Goal: Information Seeking & Learning: Learn about a topic

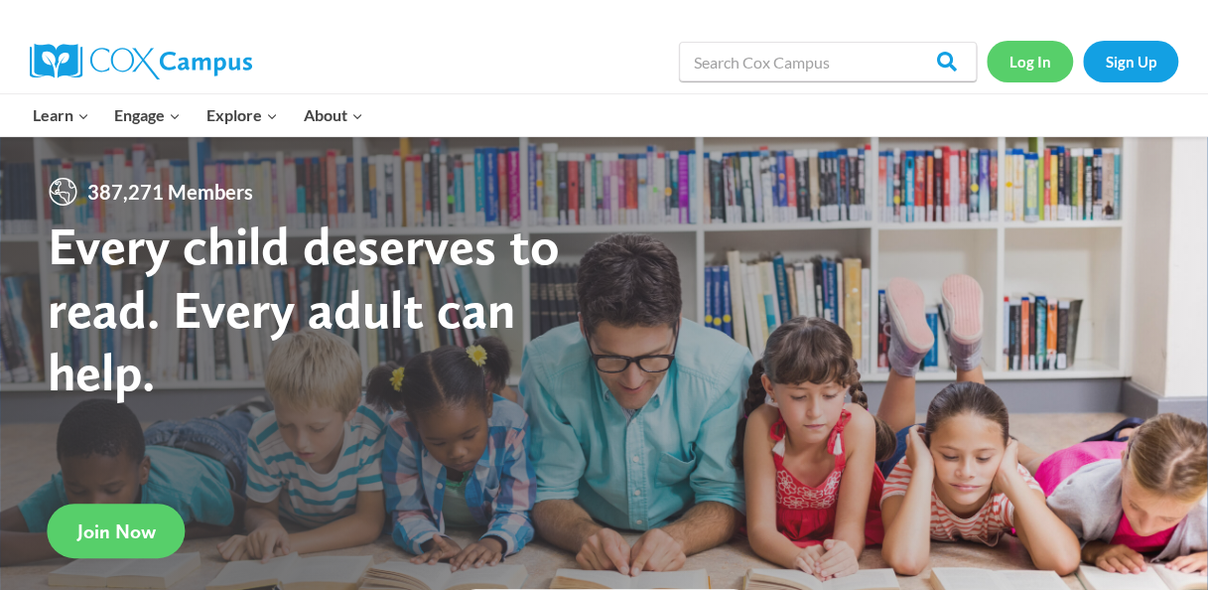
click at [1034, 69] on link "Log In" at bounding box center [1030, 61] width 86 height 41
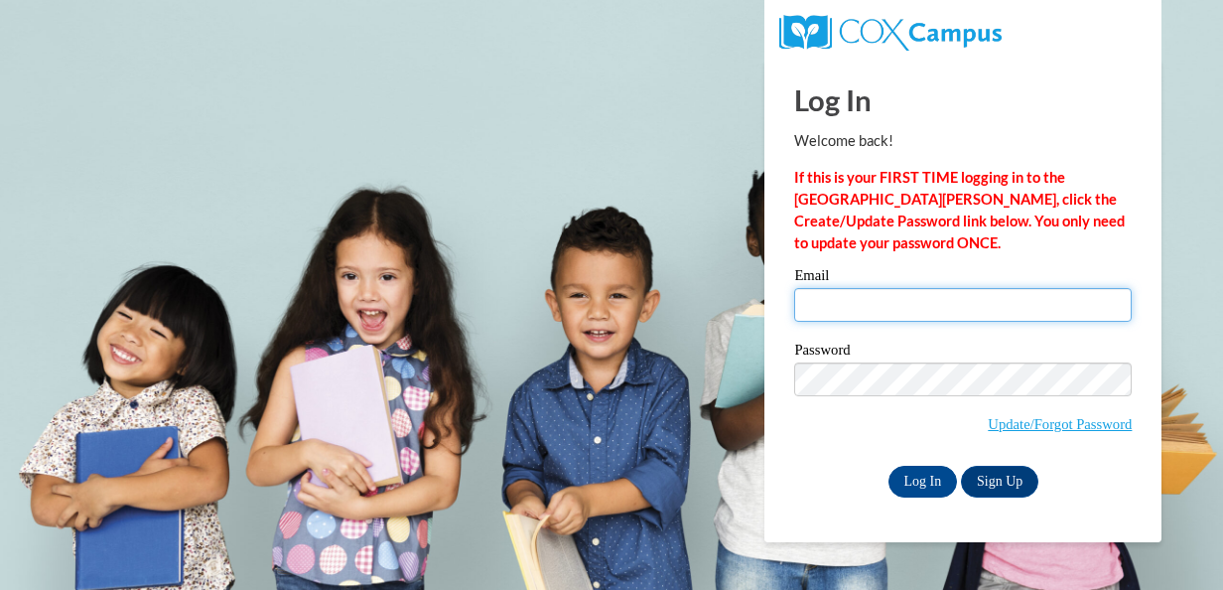
click at [894, 312] on input "Email" at bounding box center [962, 305] width 337 height 34
type input "jbotello@daltonstate.edu"
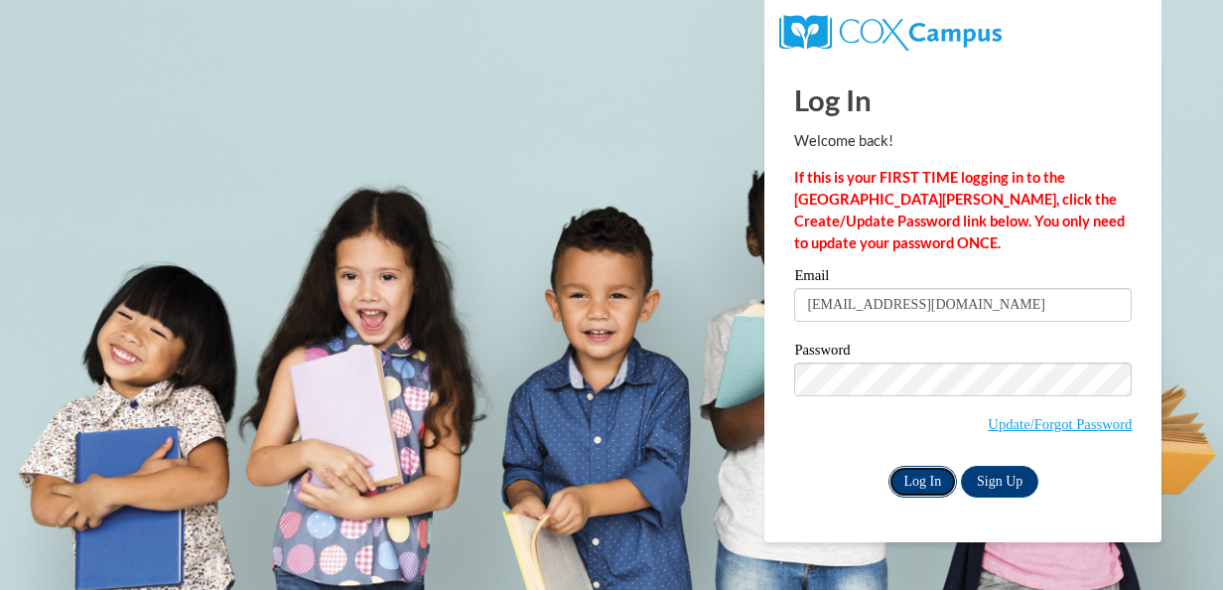
click at [905, 477] on input "Log In" at bounding box center [922, 481] width 69 height 32
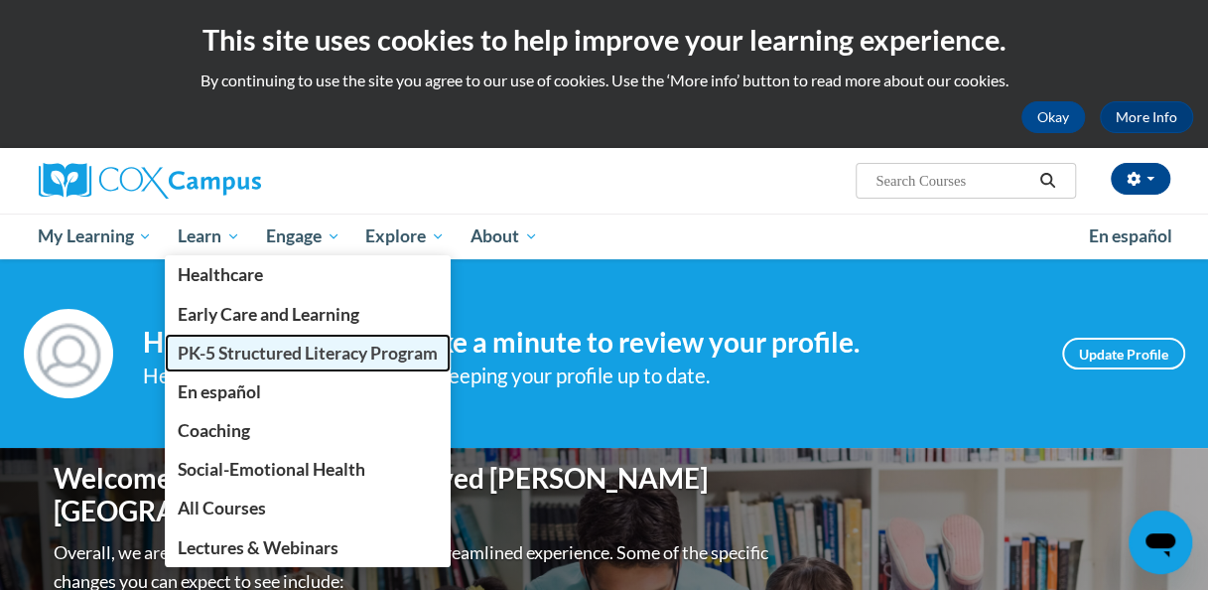
click at [241, 353] on span "PK-5 Structured Literacy Program" at bounding box center [308, 352] width 260 height 21
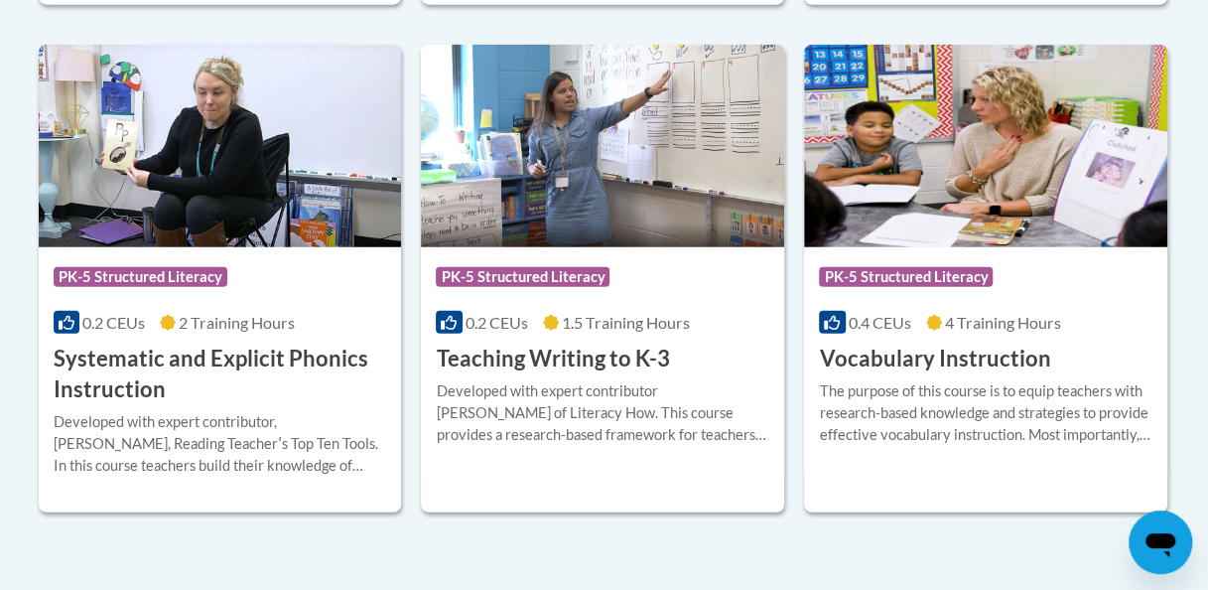
scroll to position [2456, 0]
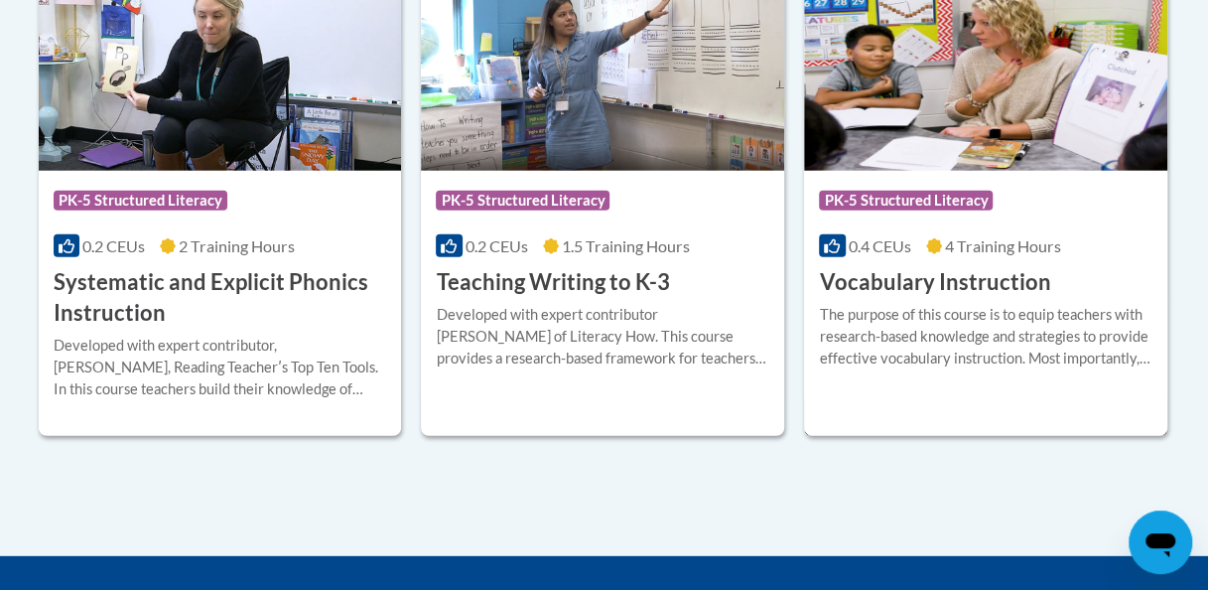
click at [865, 280] on h3 "Vocabulary Instruction" at bounding box center [934, 282] width 231 height 31
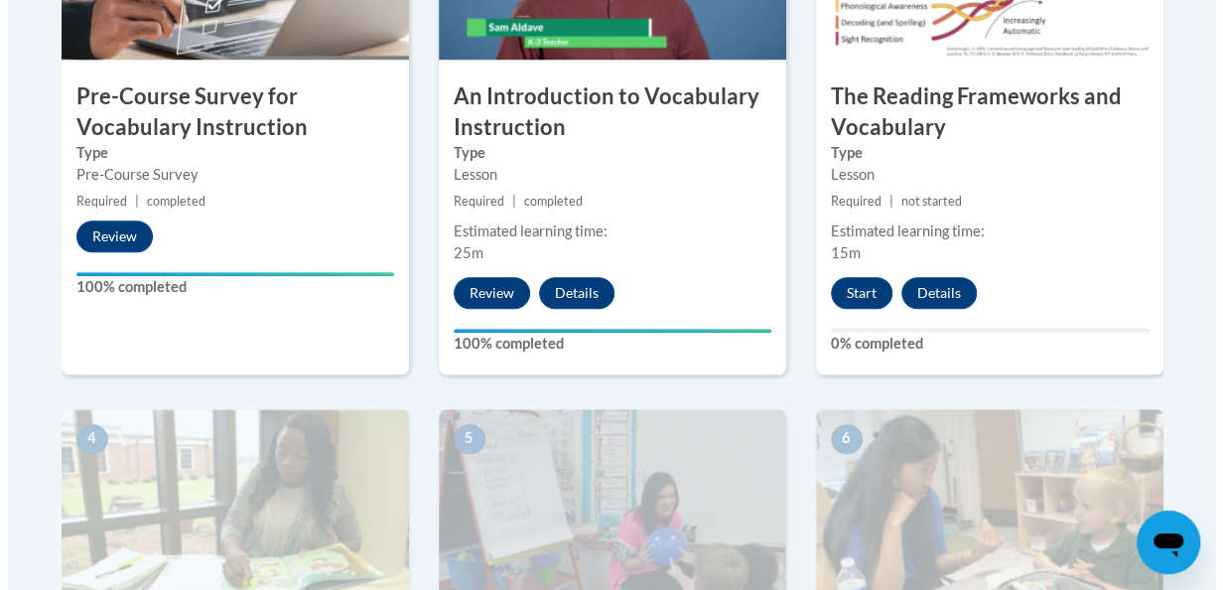
scroll to position [805, 0]
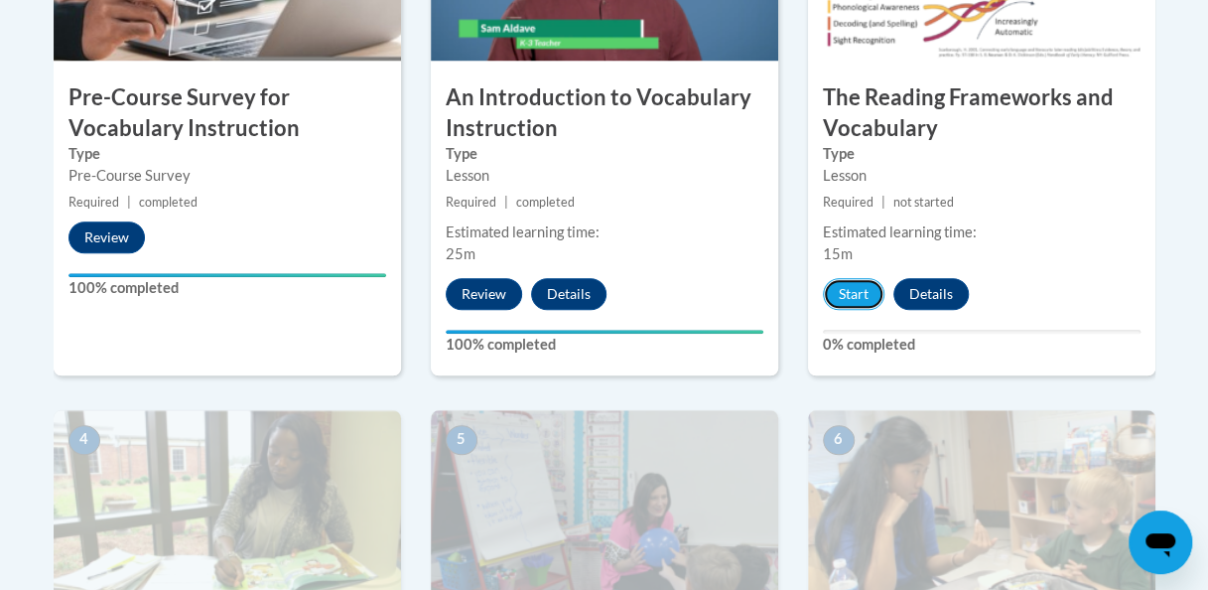
click at [865, 280] on button "Start" at bounding box center [854, 294] width 62 height 32
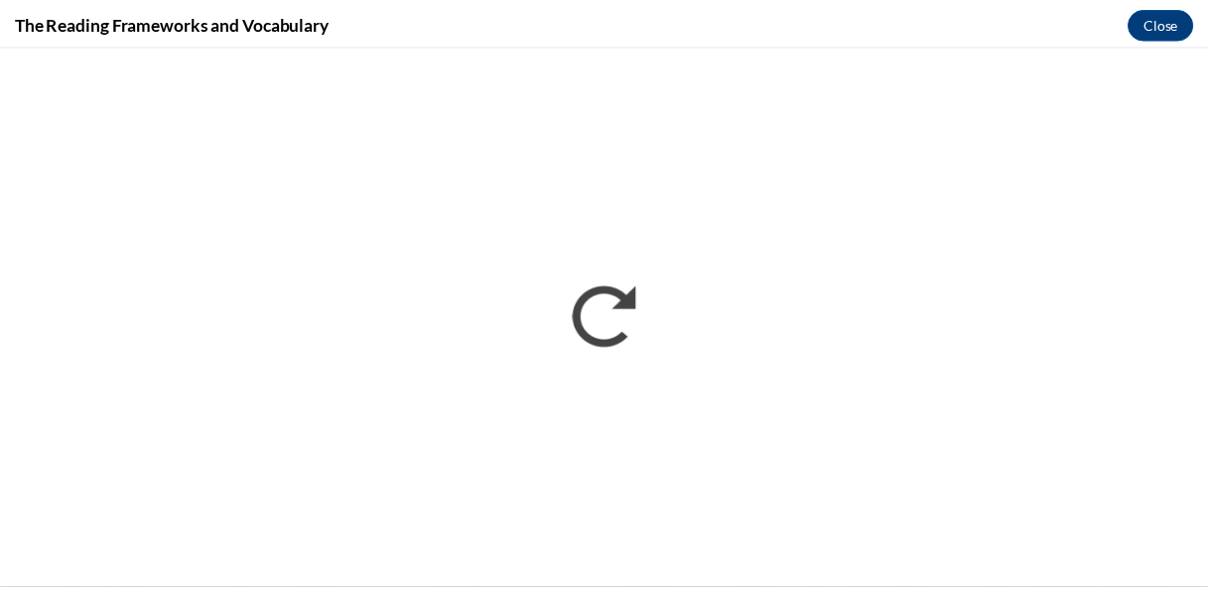
scroll to position [0, 0]
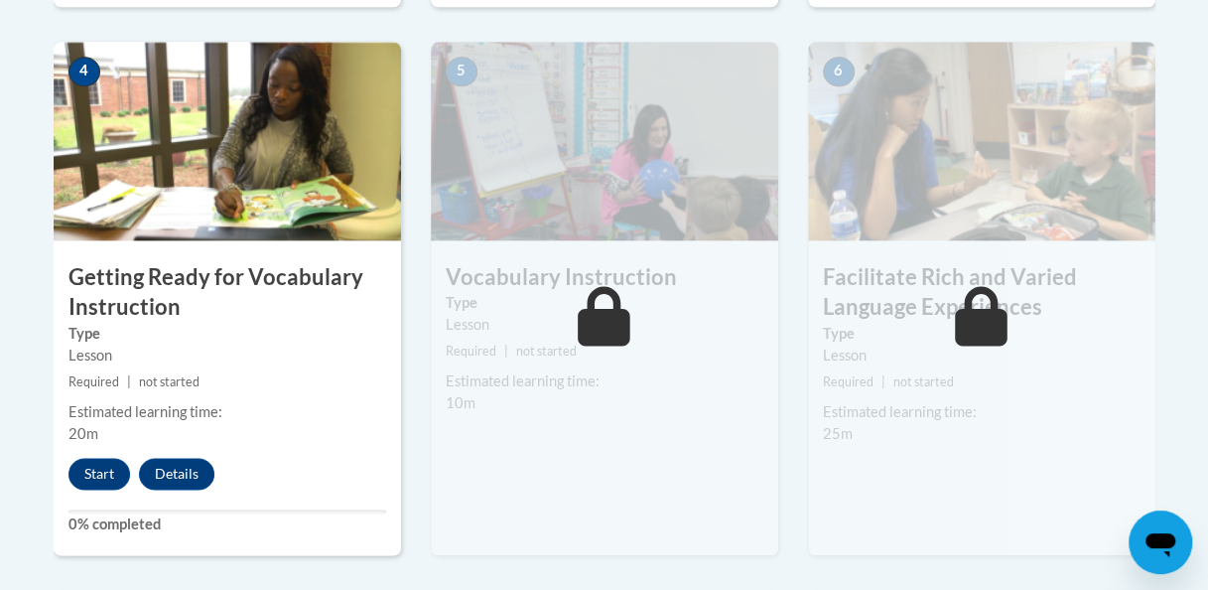
scroll to position [1172, 0]
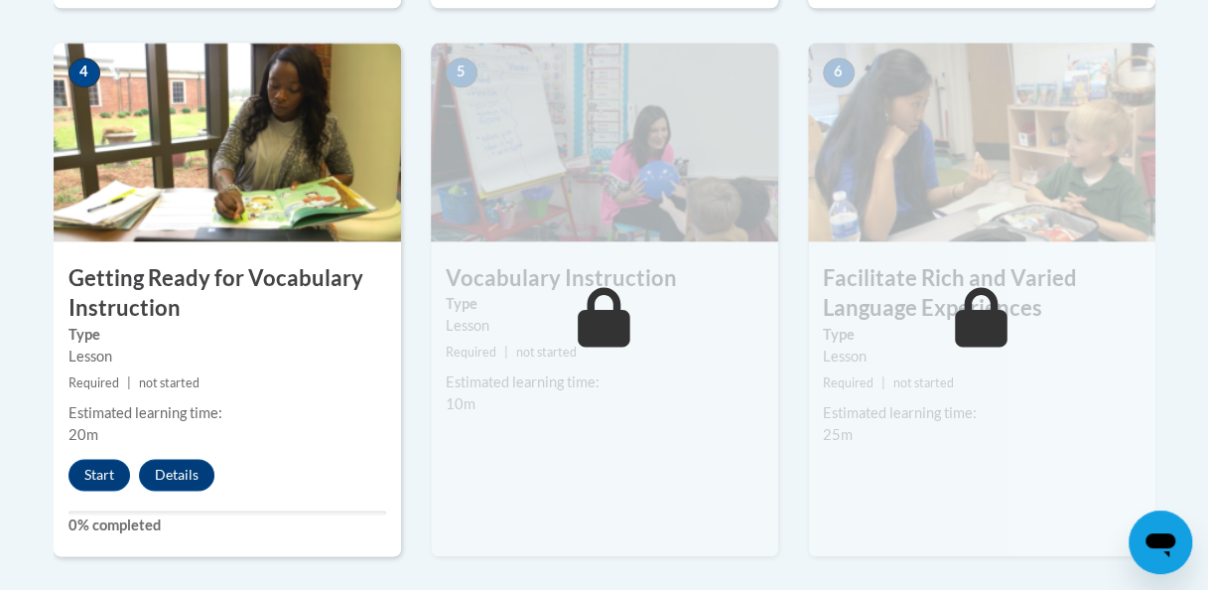
click at [252, 132] on img at bounding box center [227, 142] width 347 height 198
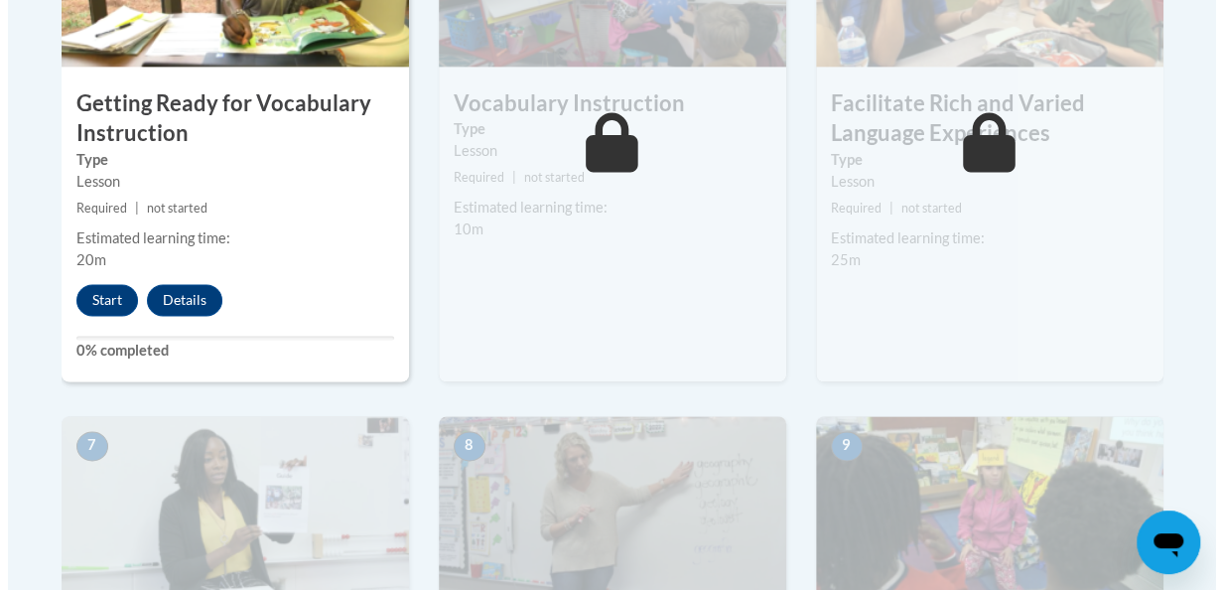
scroll to position [1352, 0]
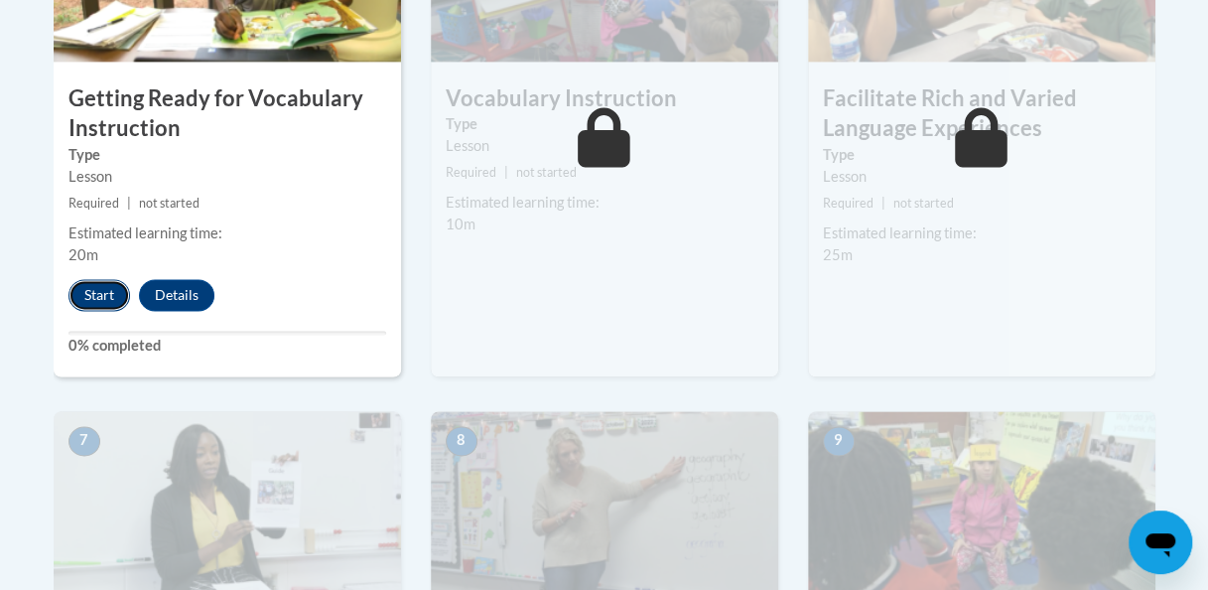
click at [99, 288] on button "Start" at bounding box center [99, 295] width 62 height 32
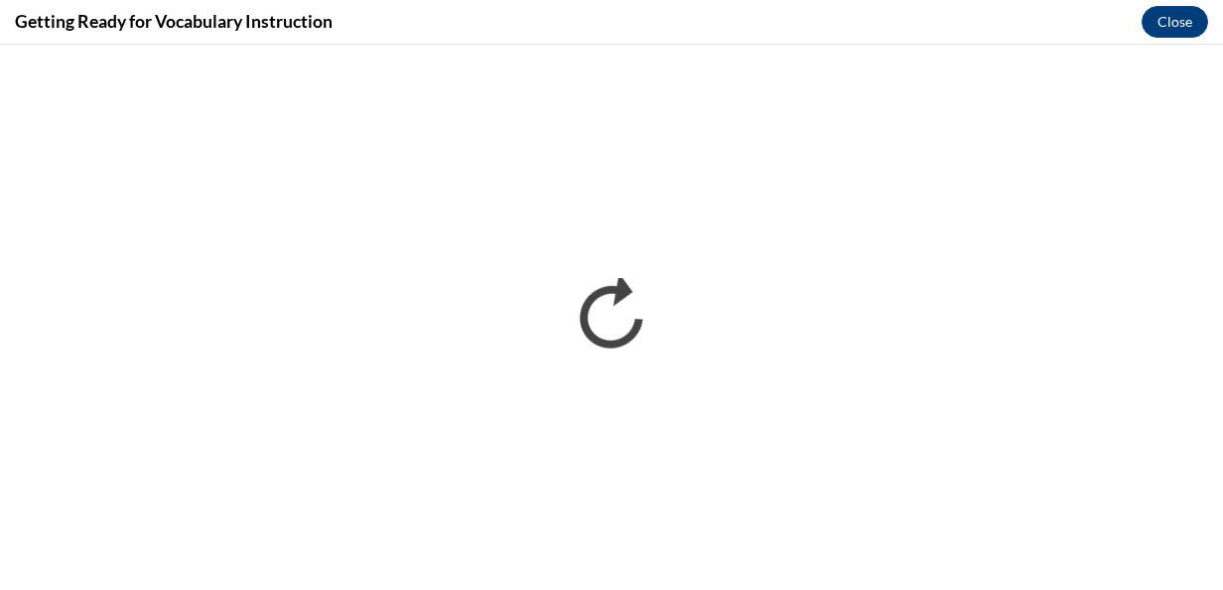
scroll to position [0, 0]
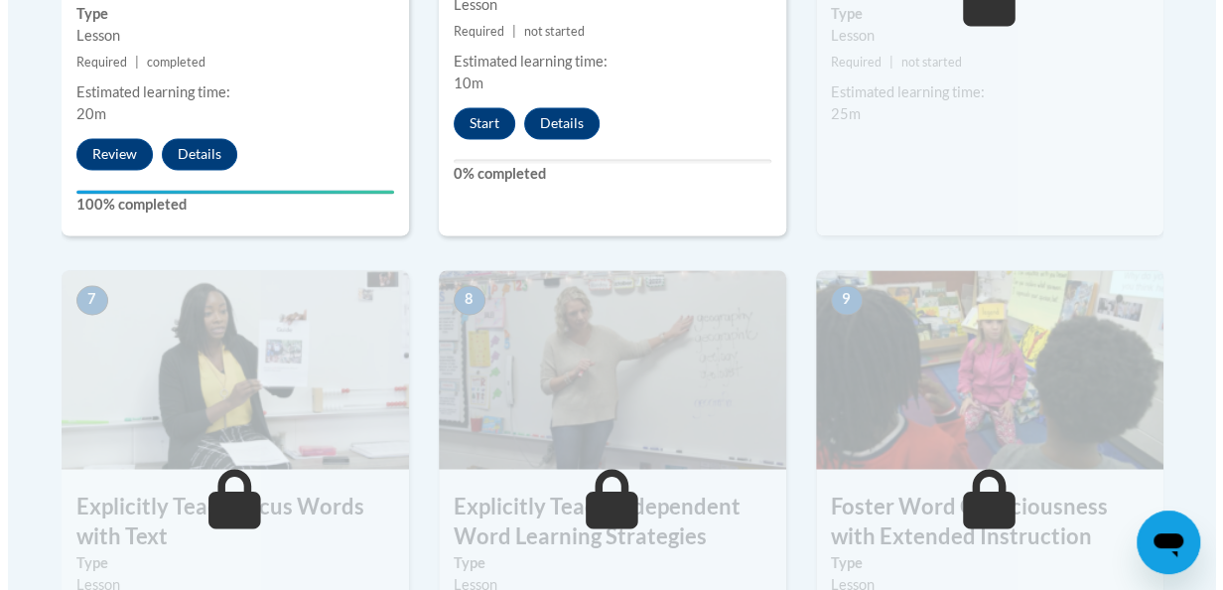
scroll to position [1481, 0]
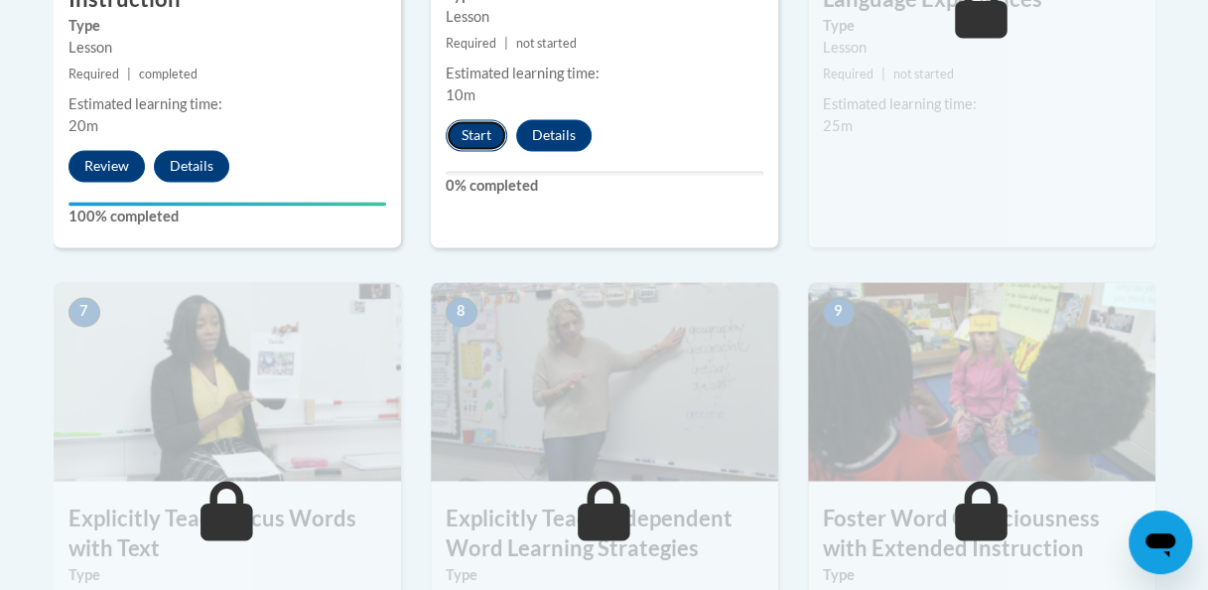
click at [486, 141] on button "Start" at bounding box center [477, 135] width 62 height 32
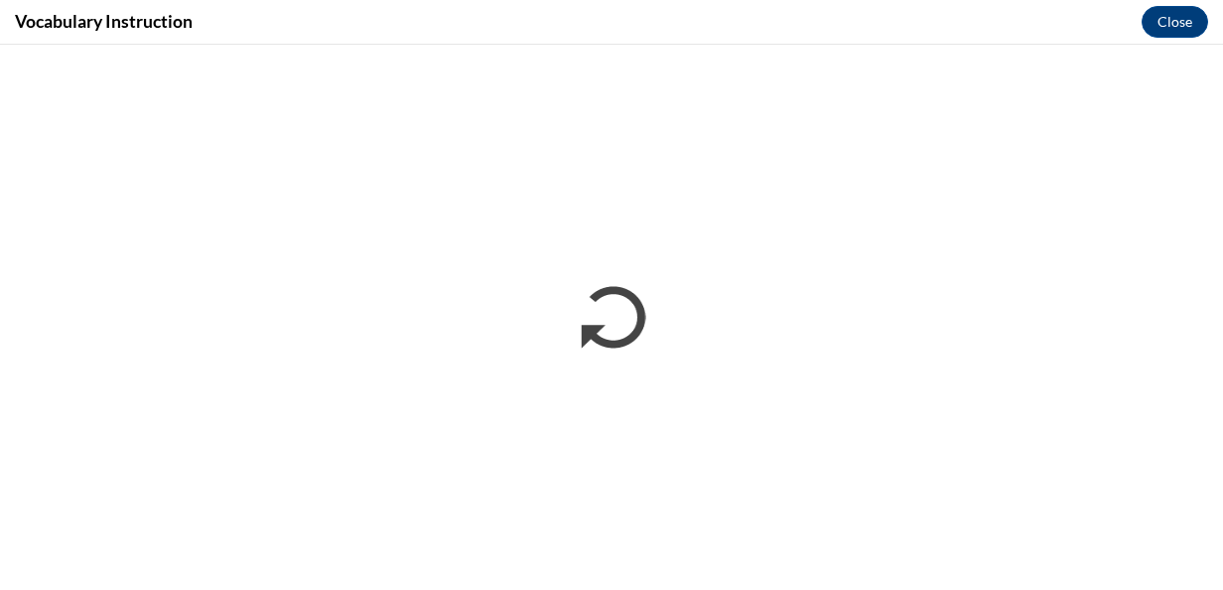
scroll to position [0, 0]
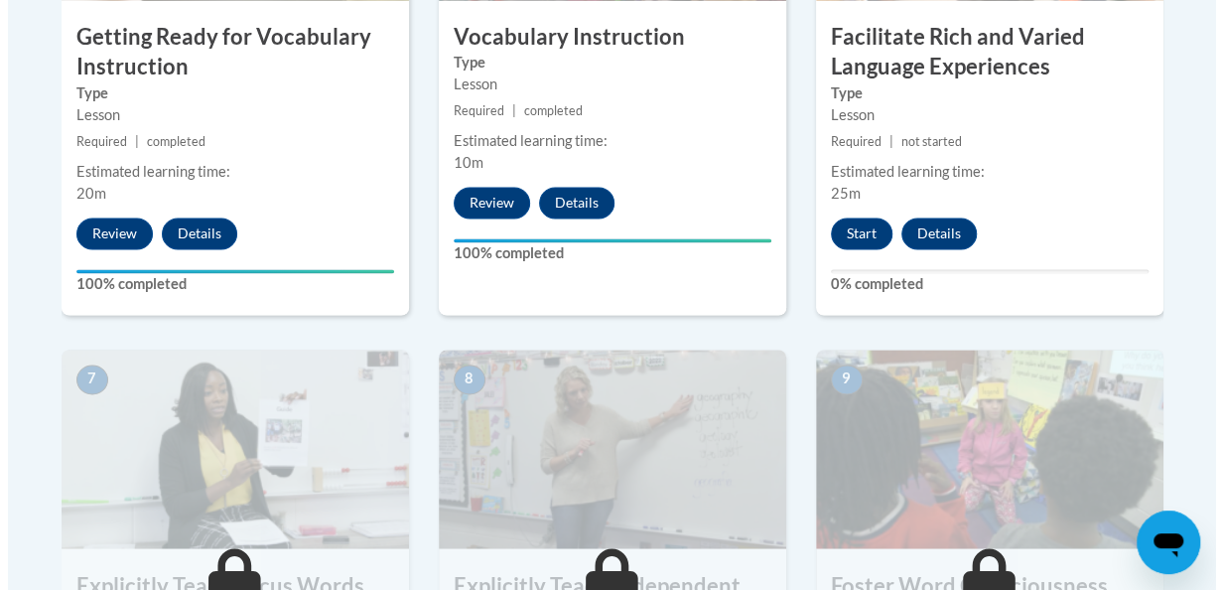
scroll to position [1383, 0]
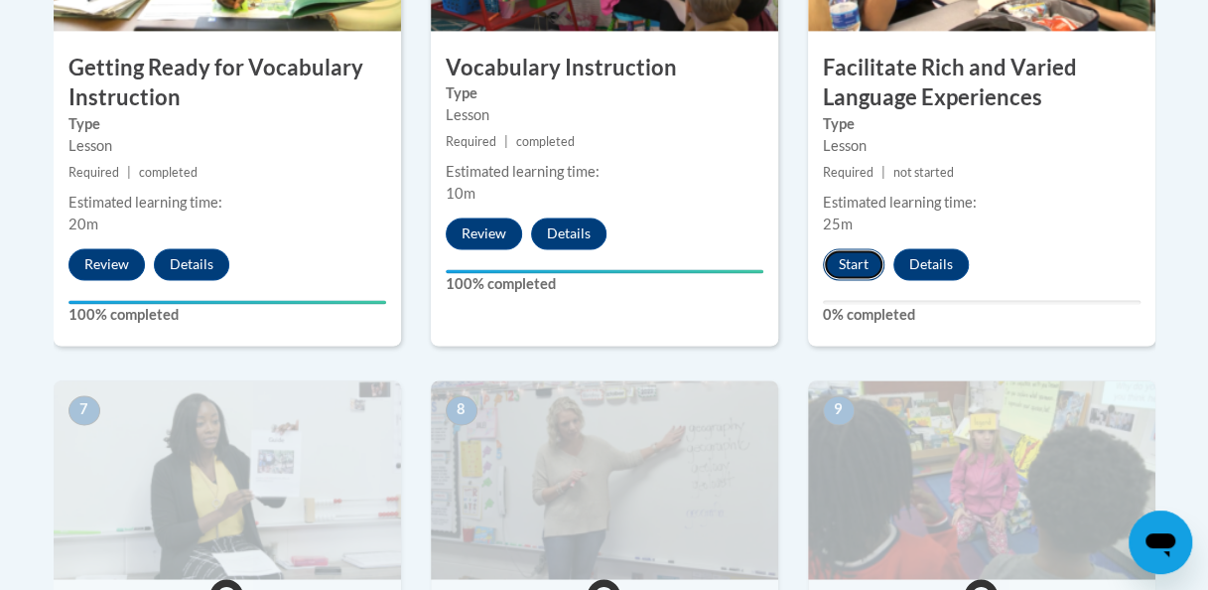
click at [828, 266] on button "Start" at bounding box center [854, 264] width 62 height 32
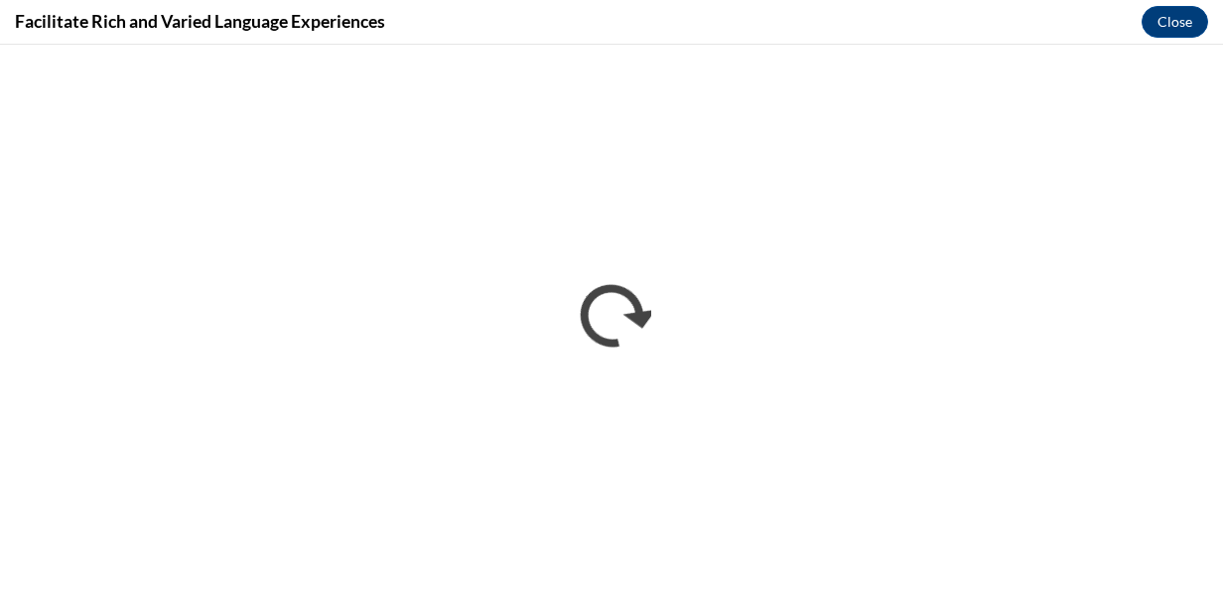
scroll to position [0, 0]
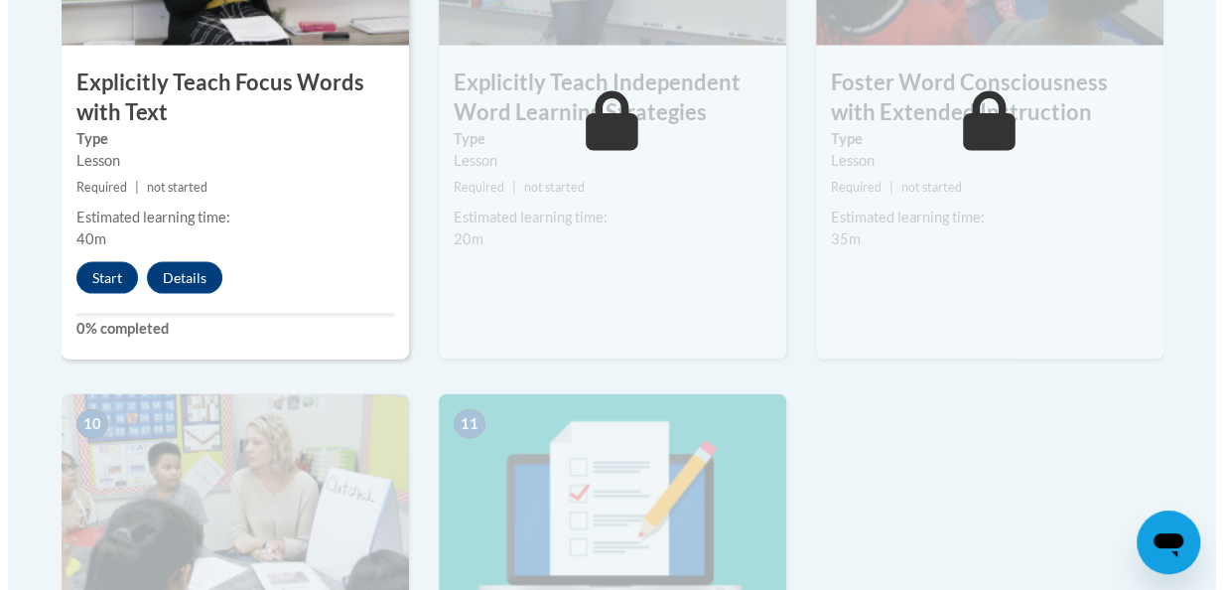
scroll to position [1701, 0]
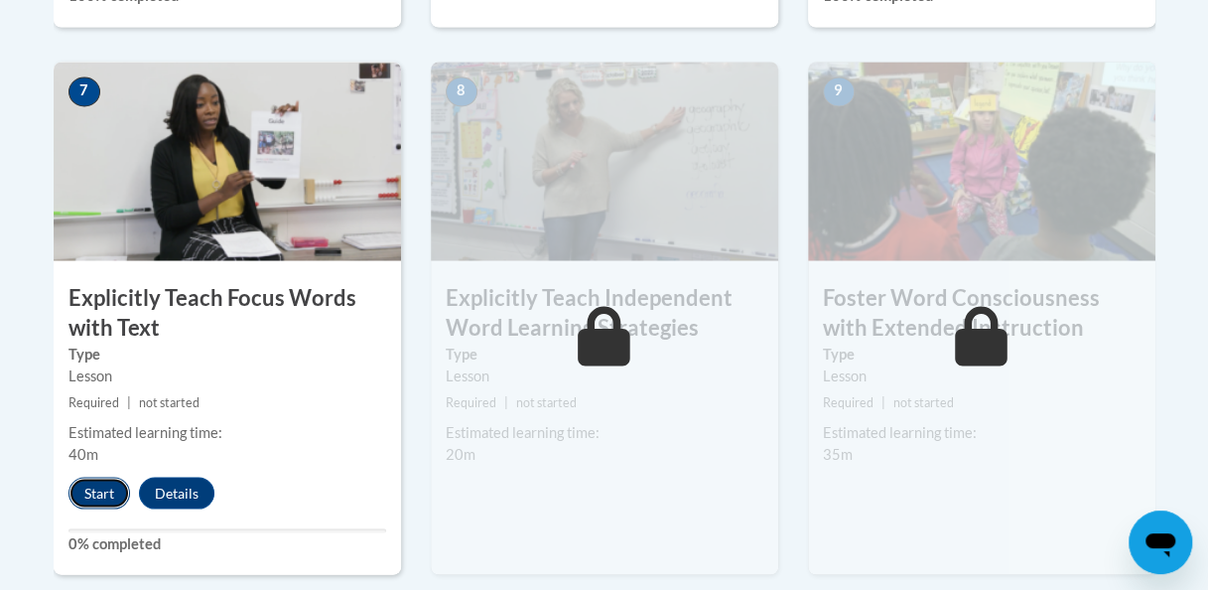
click at [106, 490] on button "Start" at bounding box center [99, 492] width 62 height 32
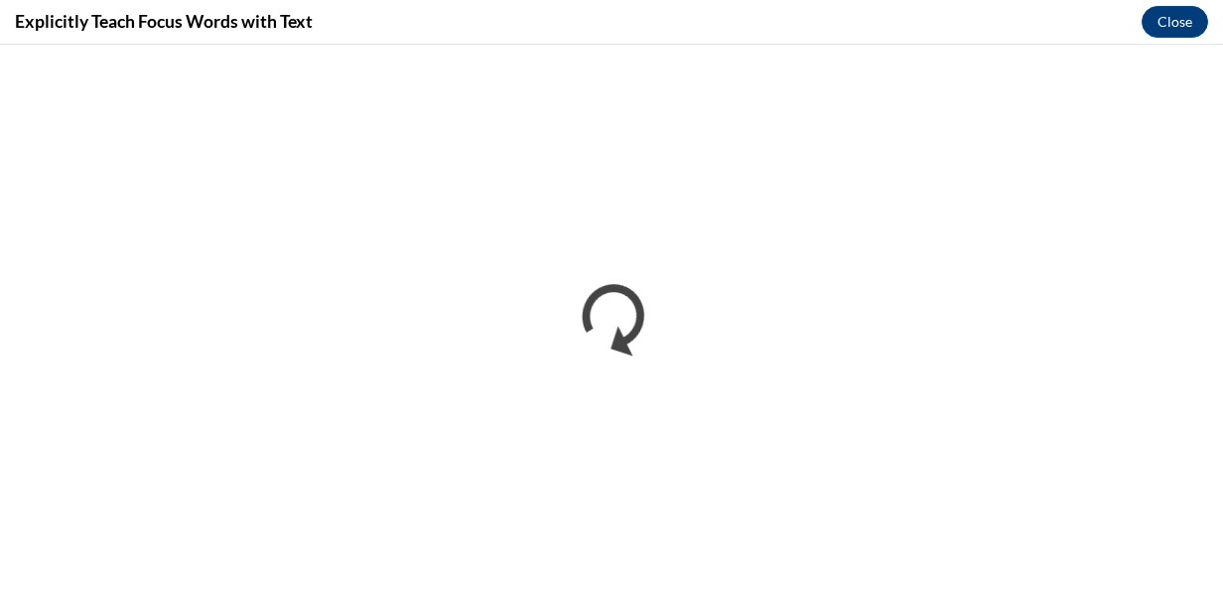
scroll to position [0, 0]
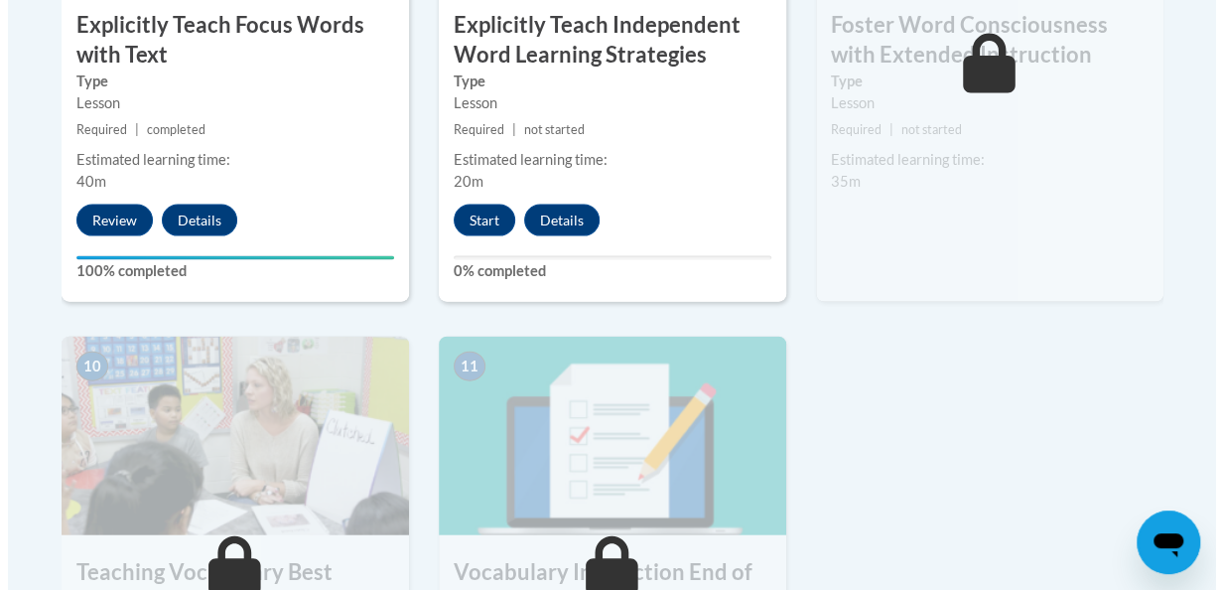
scroll to position [1922, 0]
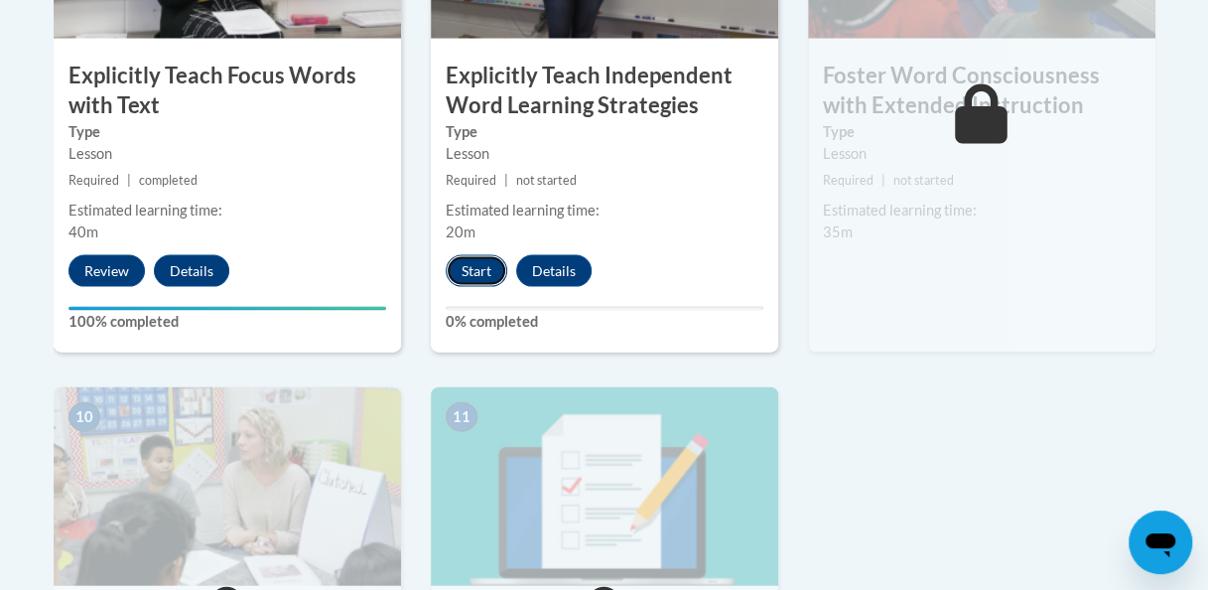
click at [477, 268] on button "Start" at bounding box center [477, 271] width 62 height 32
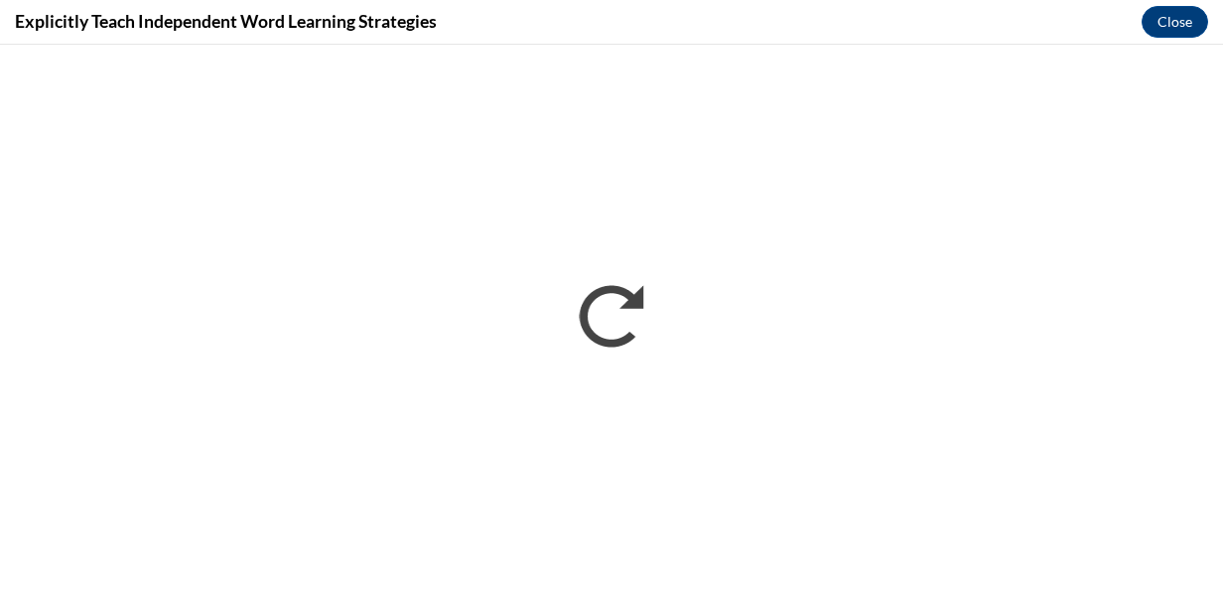
scroll to position [0, 0]
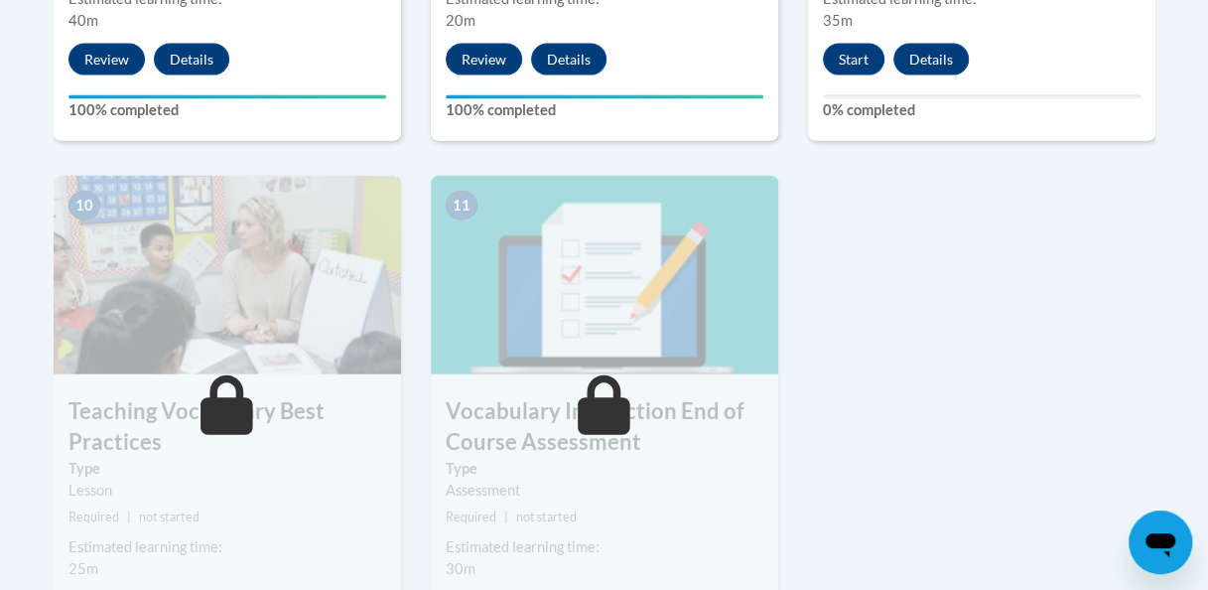
scroll to position [1969, 0]
